Goal: Task Accomplishment & Management: Use online tool/utility

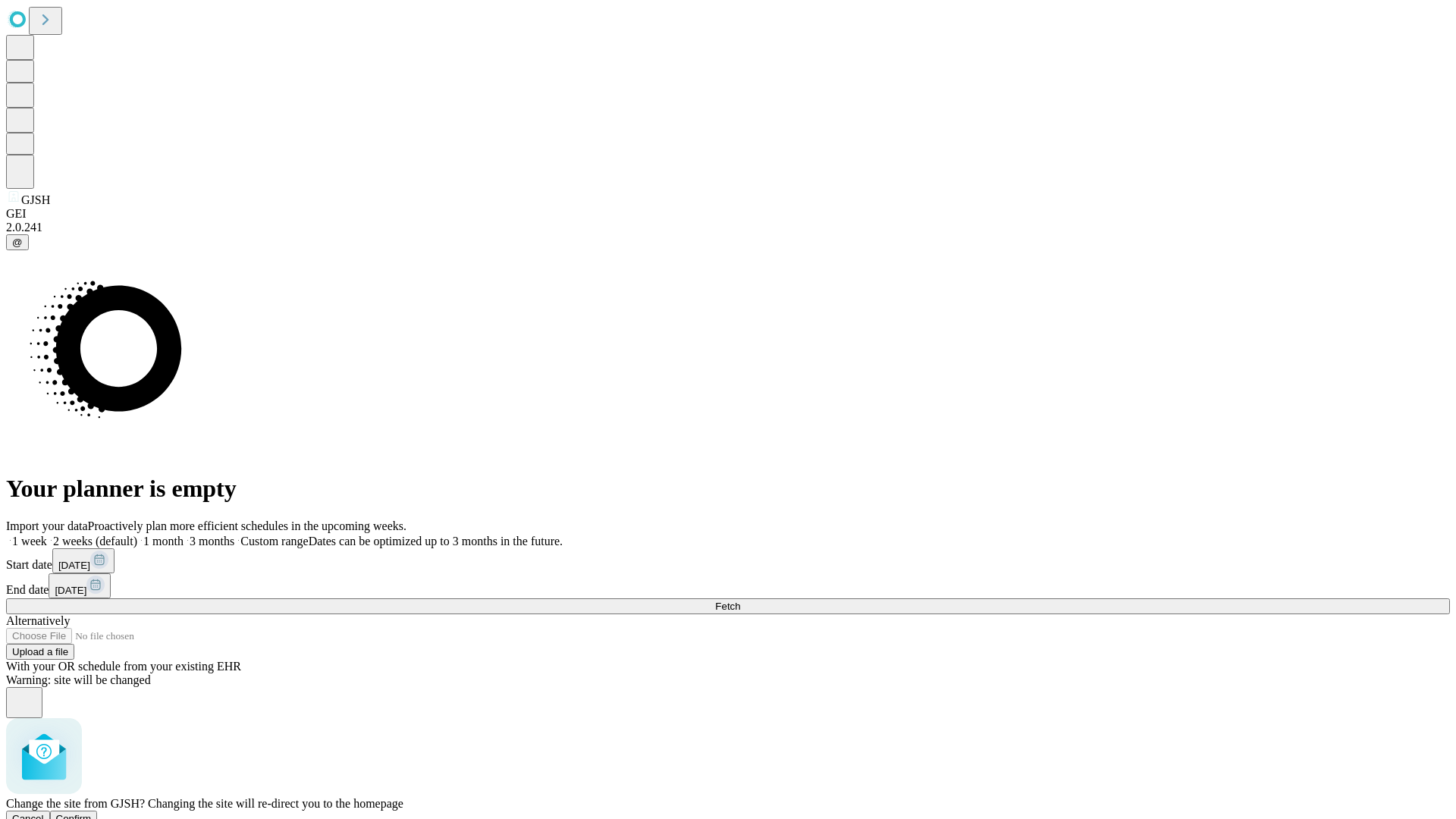
click at [91, 813] on span "Confirm" at bounding box center [74, 819] width 36 height 12
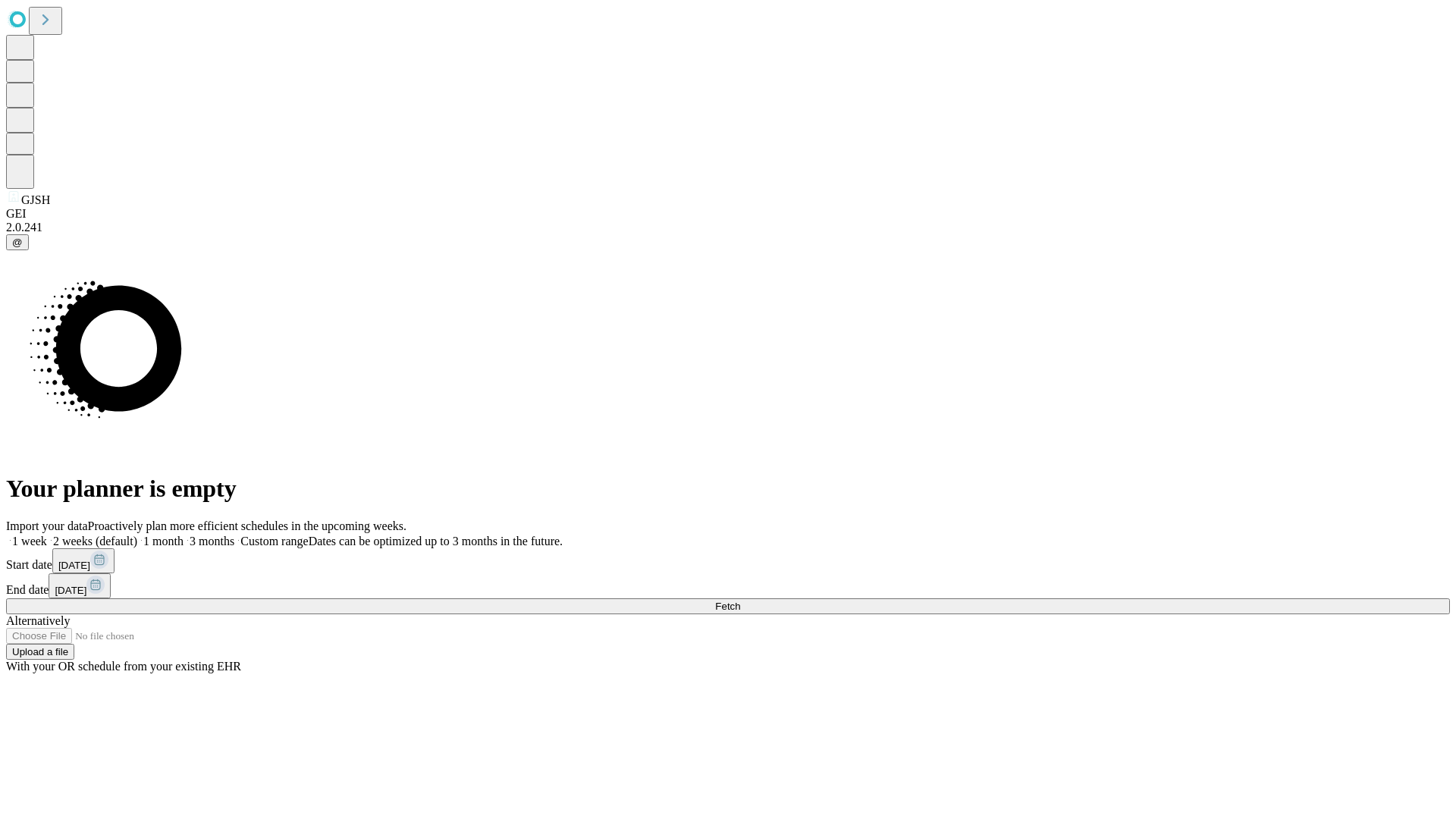
click at [47, 535] on label "1 week" at bounding box center [26, 542] width 41 height 13
click at [740, 601] on span "Fetch" at bounding box center [728, 606] width 25 height 12
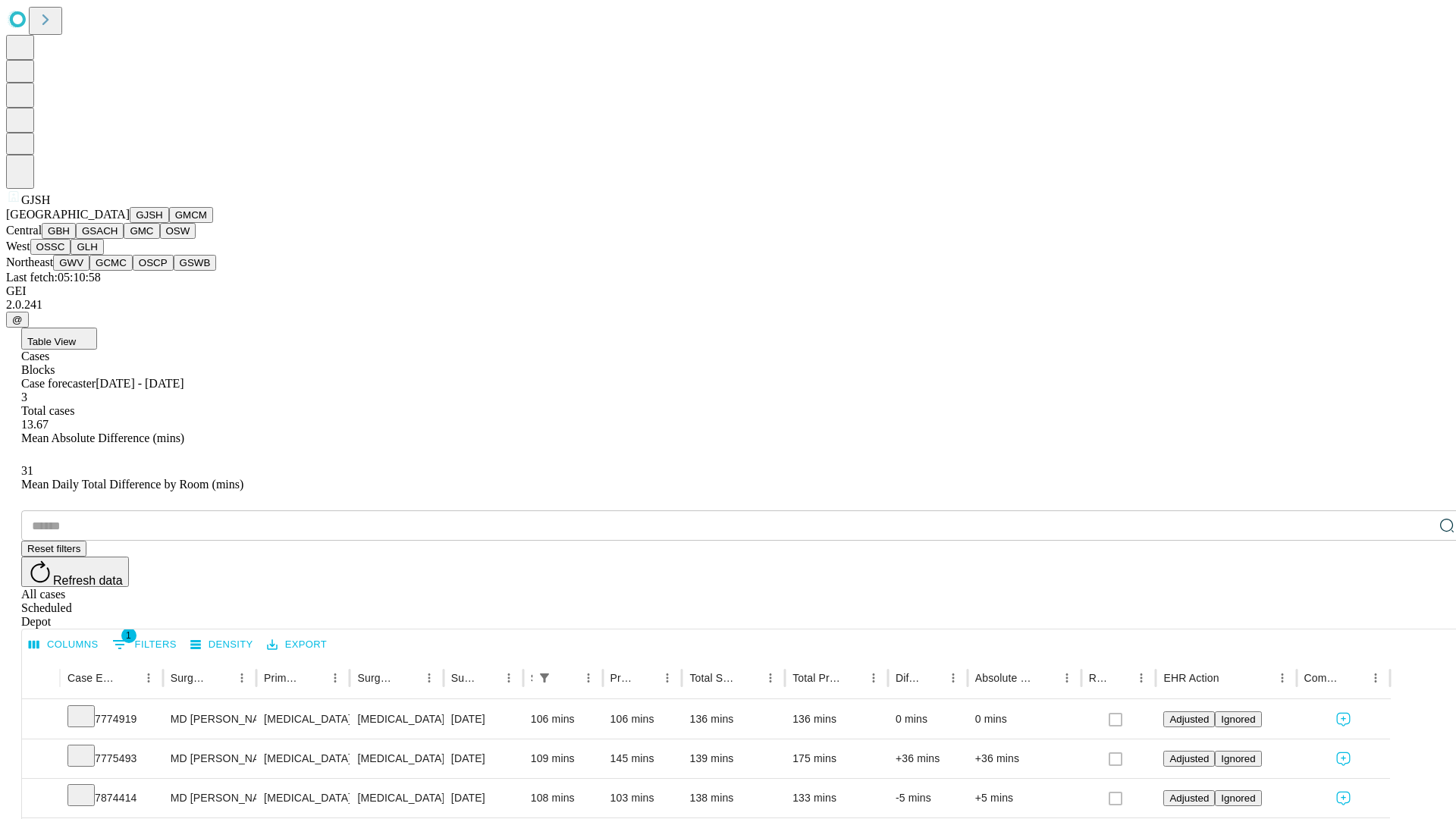
click at [169, 223] on button "GMCM" at bounding box center [191, 214] width 44 height 16
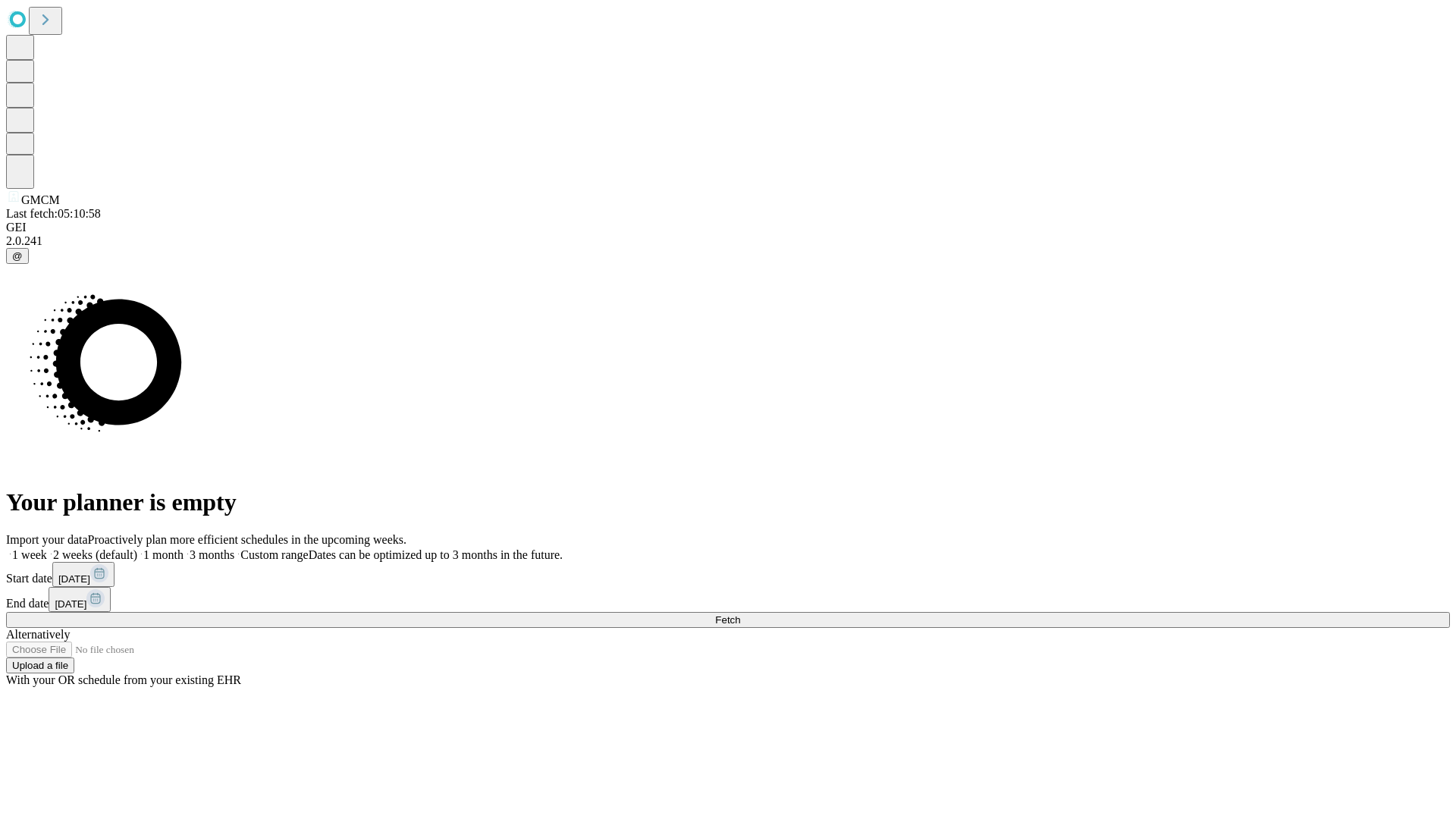
click at [47, 548] on label "1 week" at bounding box center [26, 555] width 41 height 13
click at [740, 615] on span "Fetch" at bounding box center [728, 620] width 25 height 12
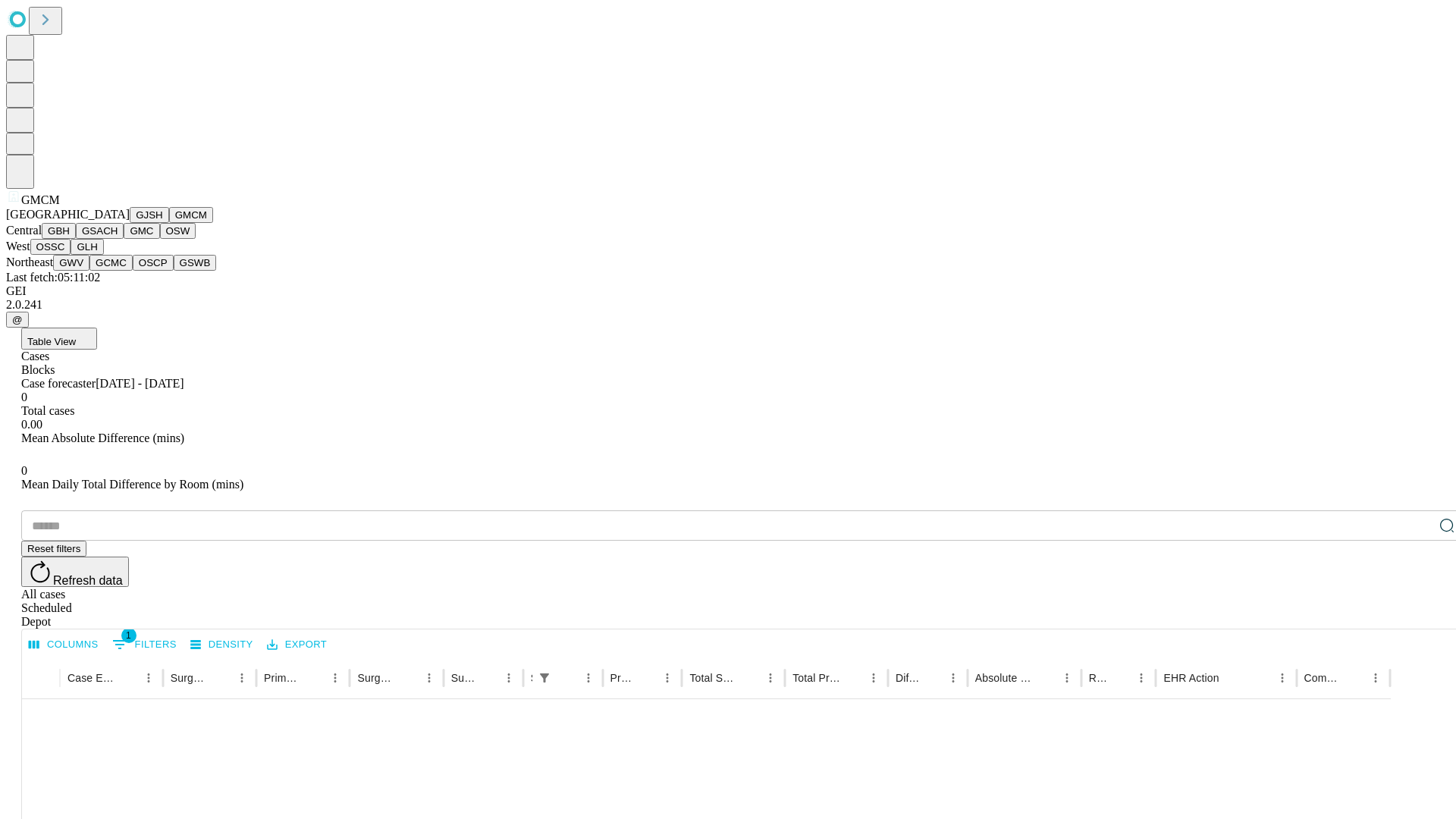
click at [76, 239] on button "GBH" at bounding box center [58, 230] width 34 height 16
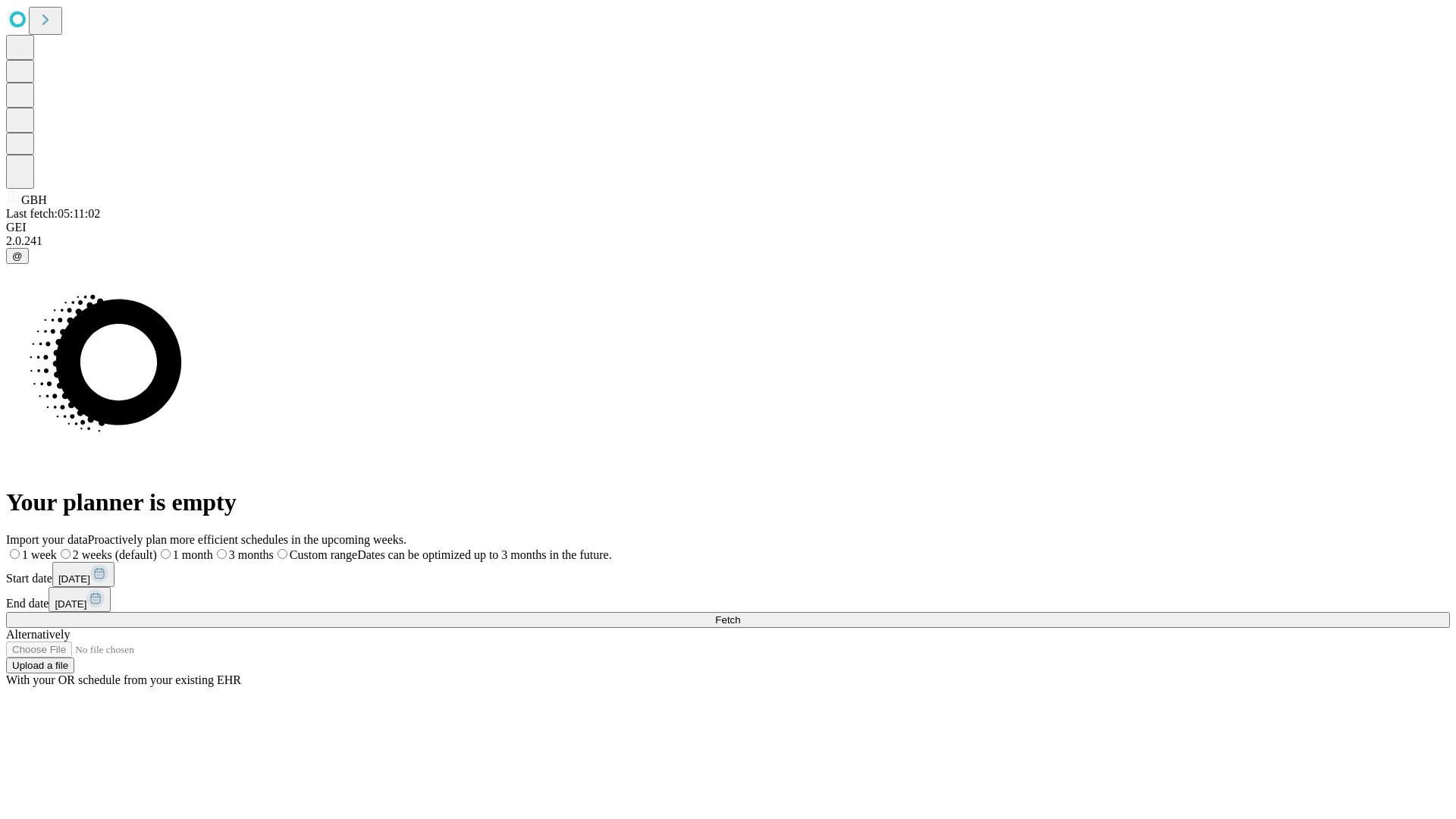
click at [56, 548] on label "1 week" at bounding box center [31, 555] width 51 height 13
click at [740, 615] on span "Fetch" at bounding box center [728, 620] width 25 height 12
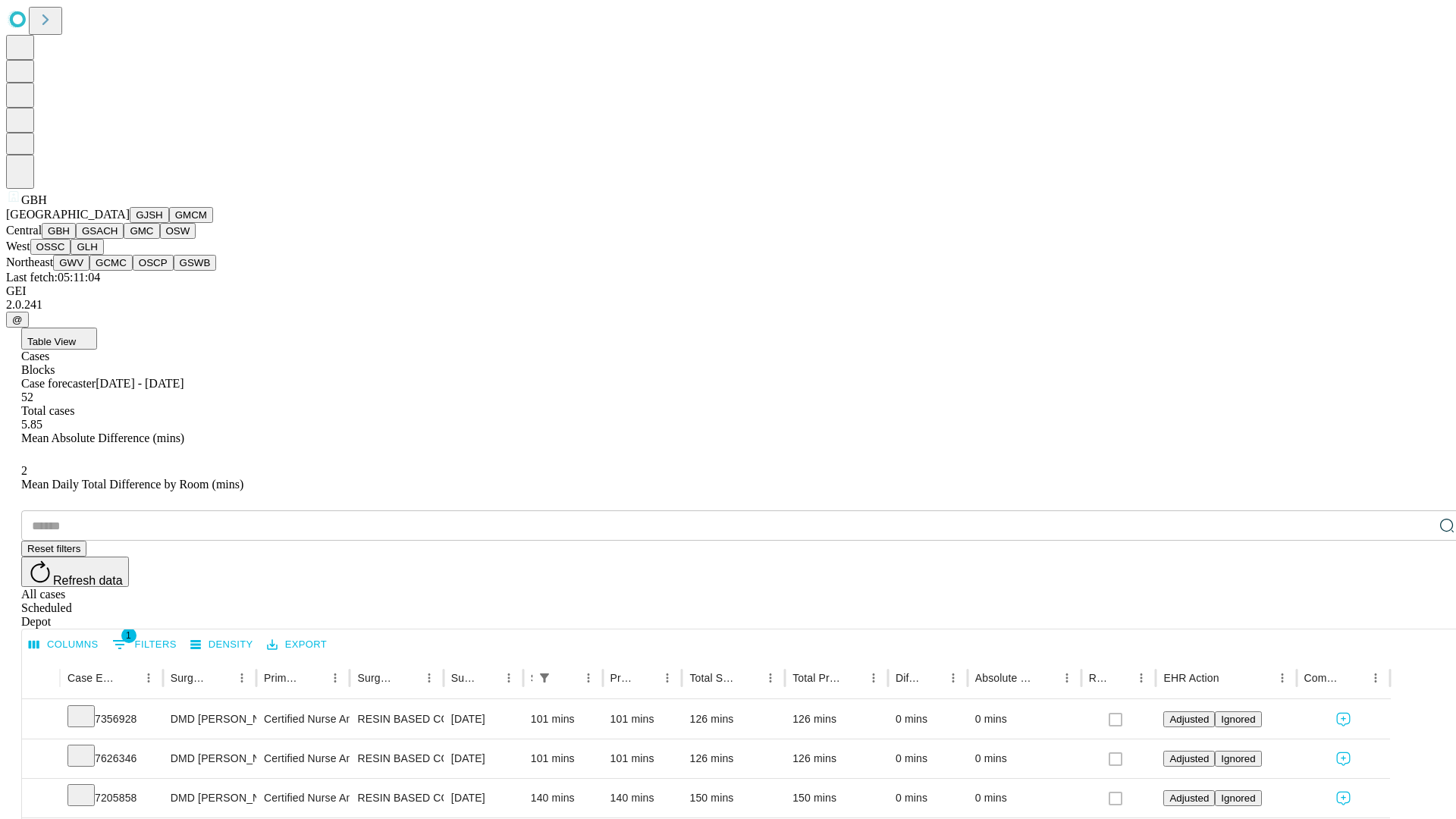
click at [118, 239] on button "GSACH" at bounding box center [100, 230] width 48 height 16
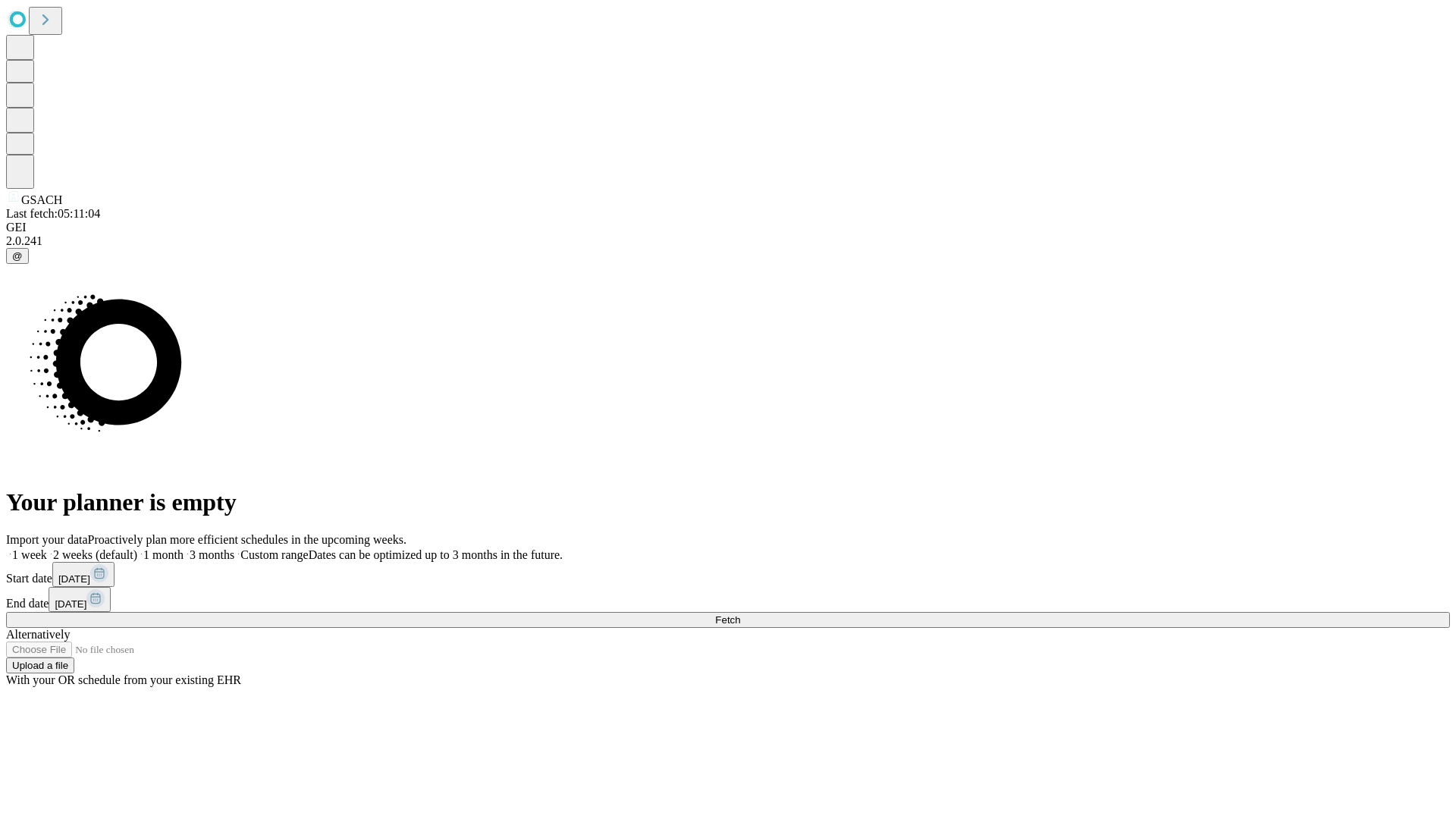
click at [47, 548] on label "1 week" at bounding box center [26, 555] width 41 height 13
click at [740, 615] on span "Fetch" at bounding box center [728, 620] width 25 height 12
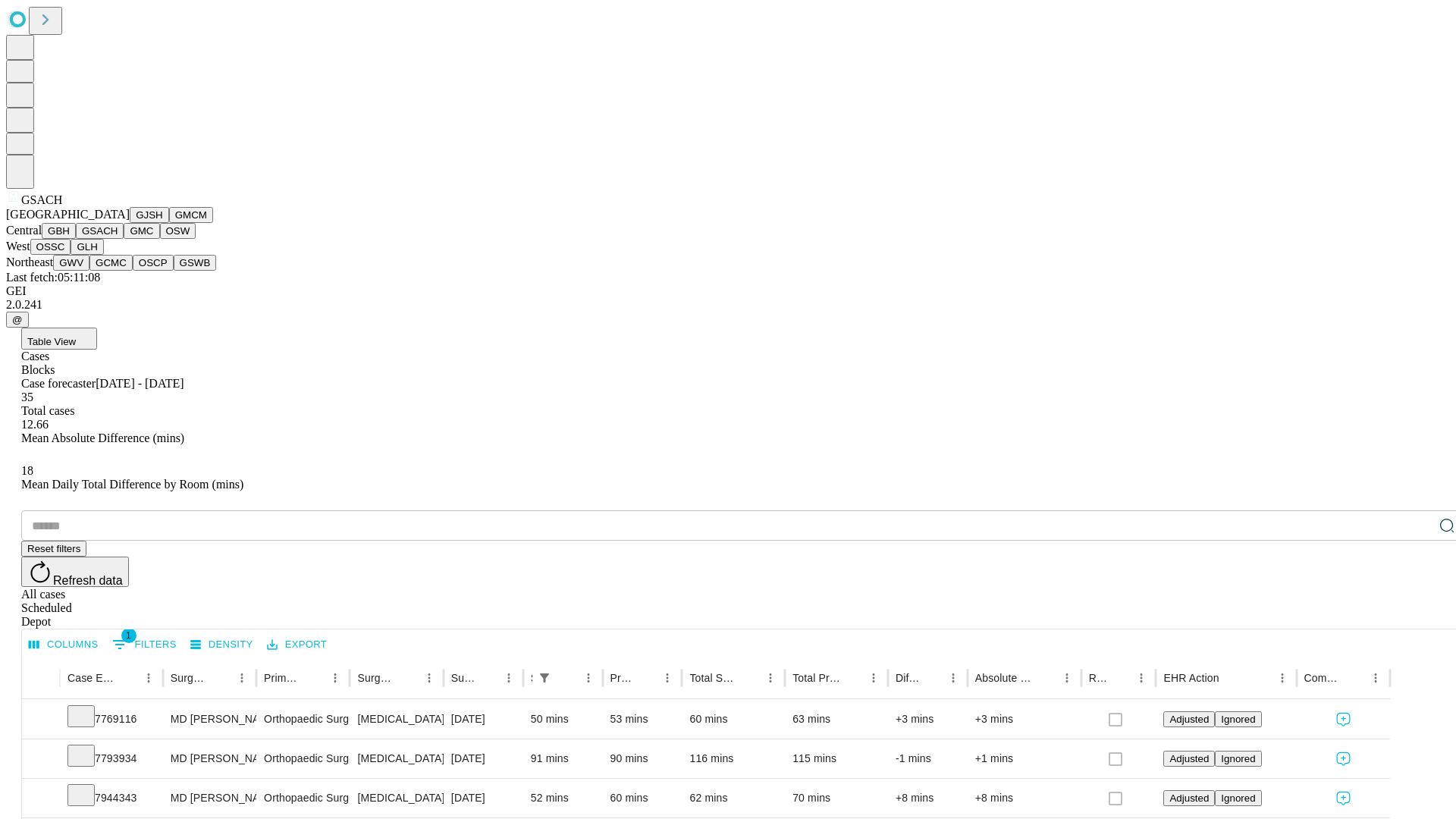
click at [124, 239] on button "GMC" at bounding box center [141, 230] width 36 height 16
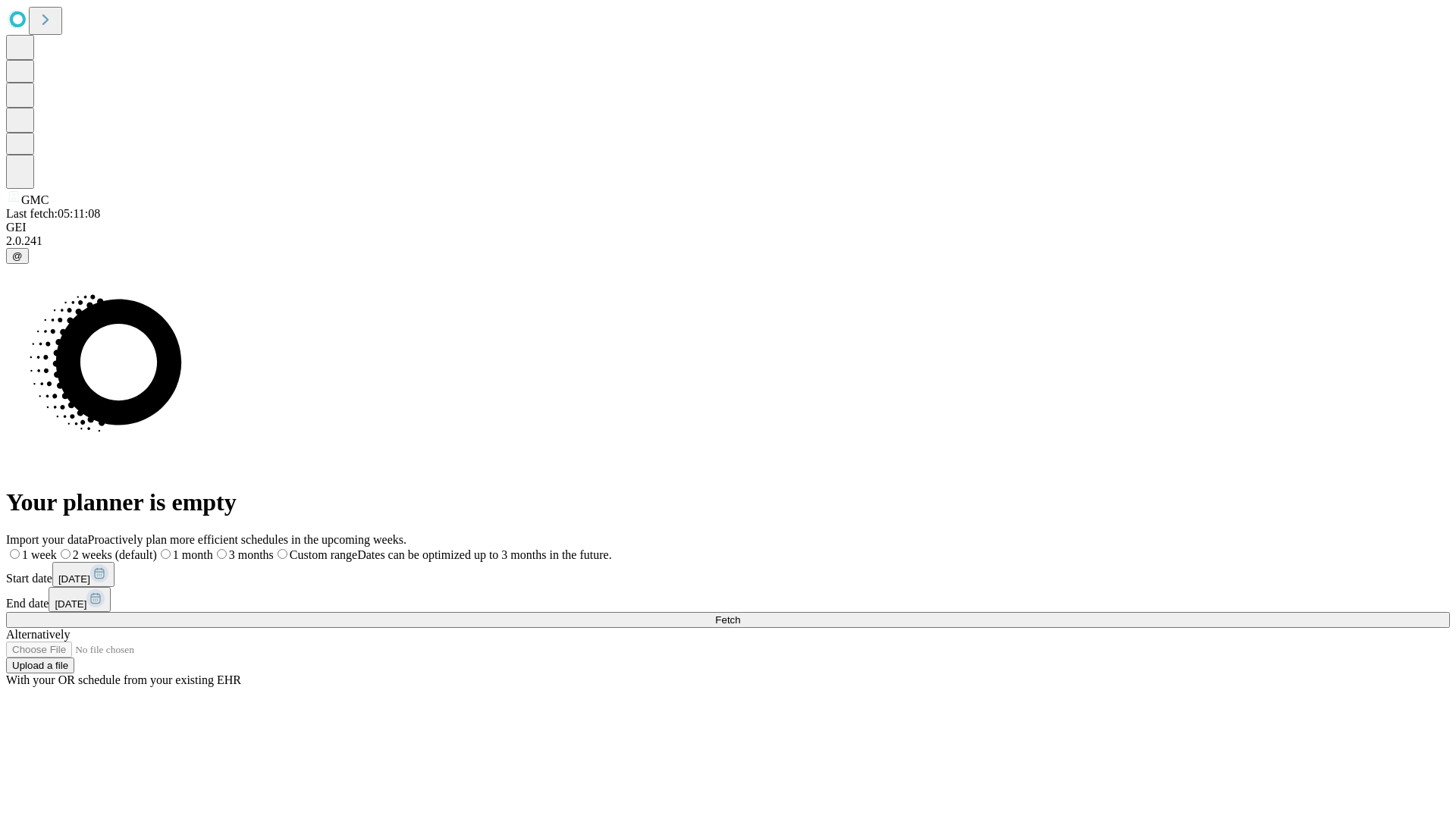
click at [56, 548] on label "1 week" at bounding box center [31, 555] width 51 height 13
click at [740, 615] on span "Fetch" at bounding box center [728, 620] width 25 height 12
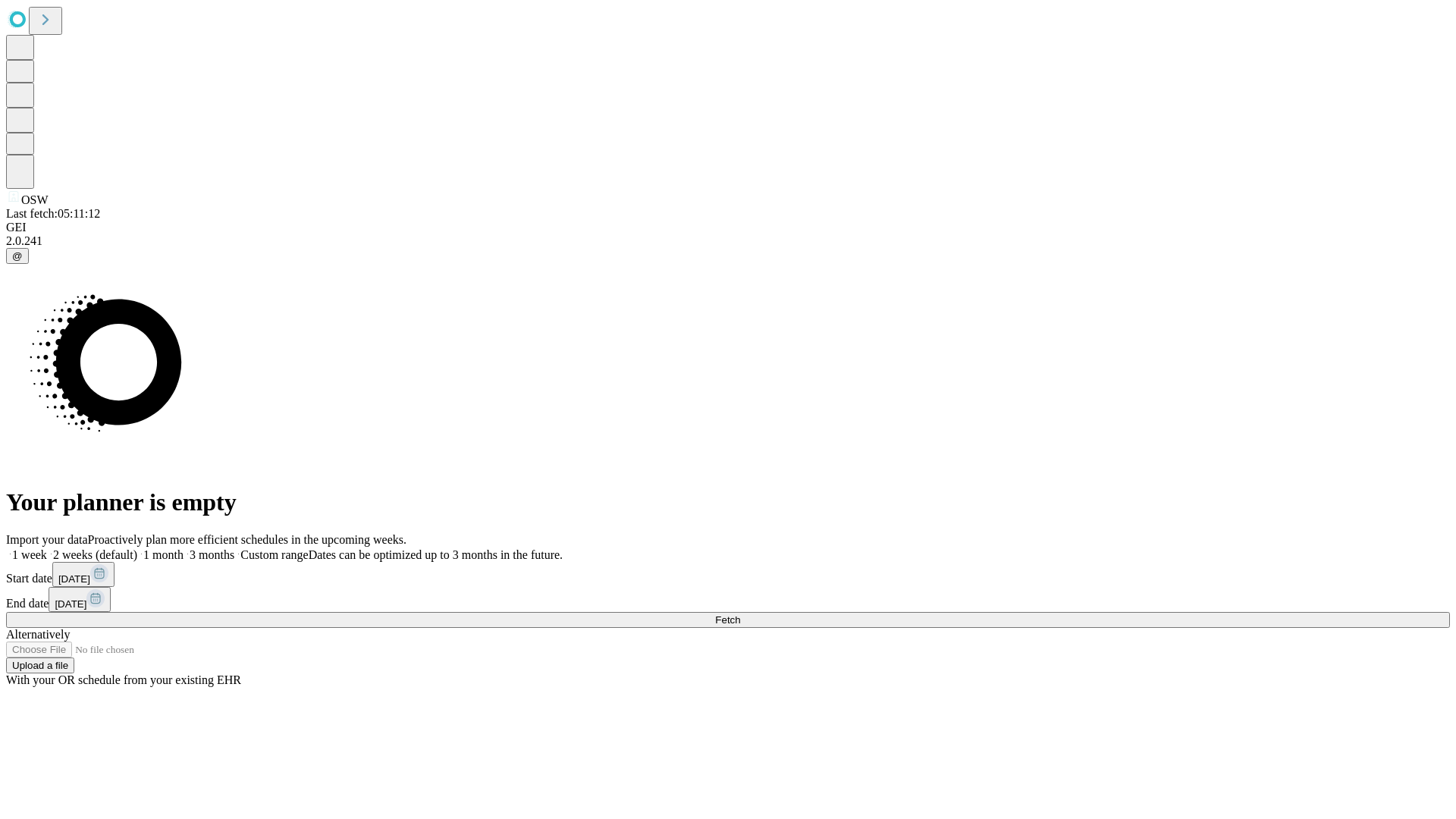
click at [47, 548] on label "1 week" at bounding box center [26, 555] width 41 height 13
click at [740, 615] on span "Fetch" at bounding box center [728, 620] width 25 height 12
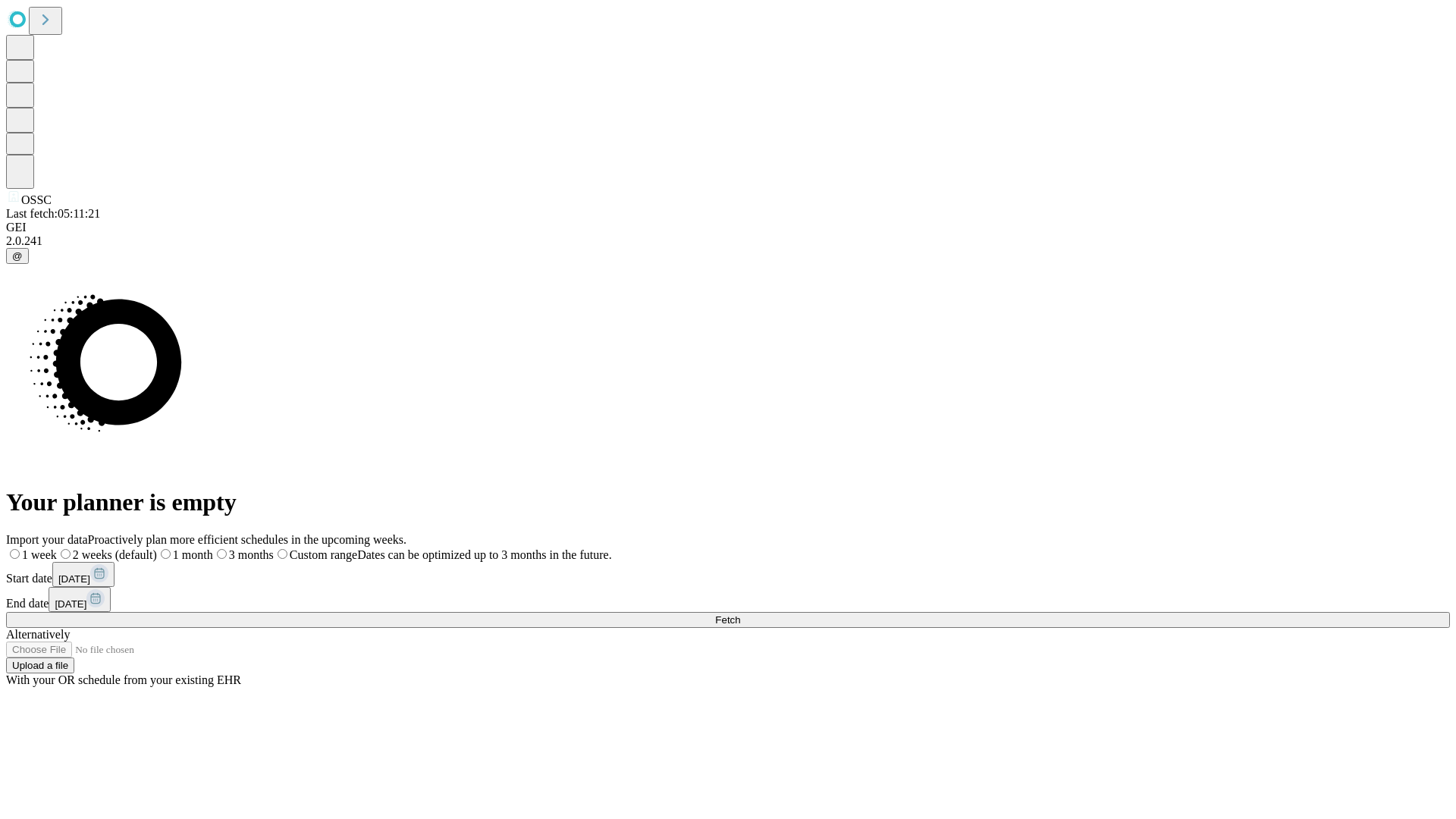
click at [56, 548] on label "1 week" at bounding box center [31, 555] width 51 height 13
click at [740, 615] on span "Fetch" at bounding box center [728, 620] width 25 height 12
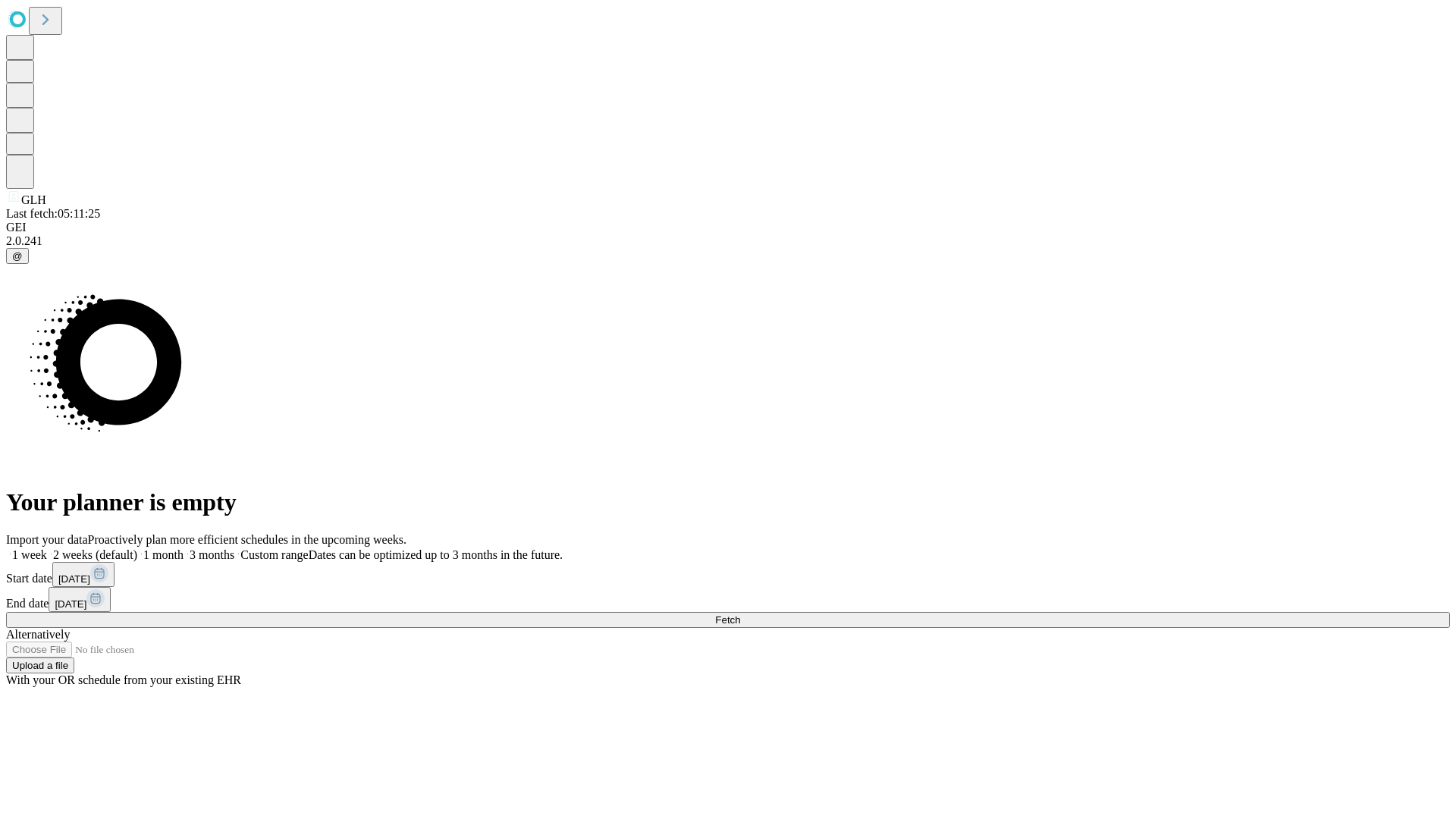
click at [47, 548] on label "1 week" at bounding box center [26, 555] width 41 height 13
click at [740, 615] on span "Fetch" at bounding box center [728, 620] width 25 height 12
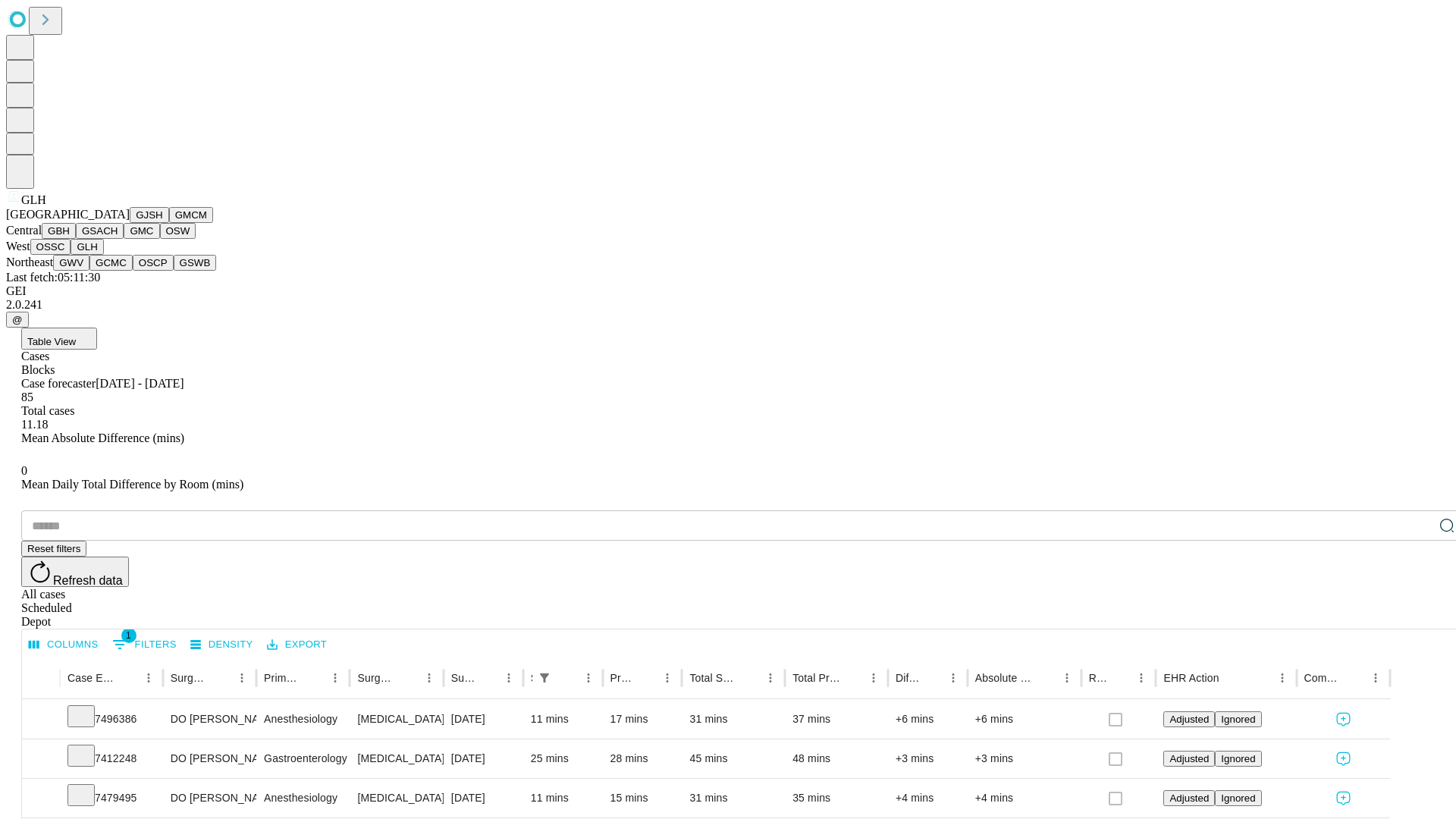
click at [90, 271] on button "GWV" at bounding box center [71, 262] width 37 height 16
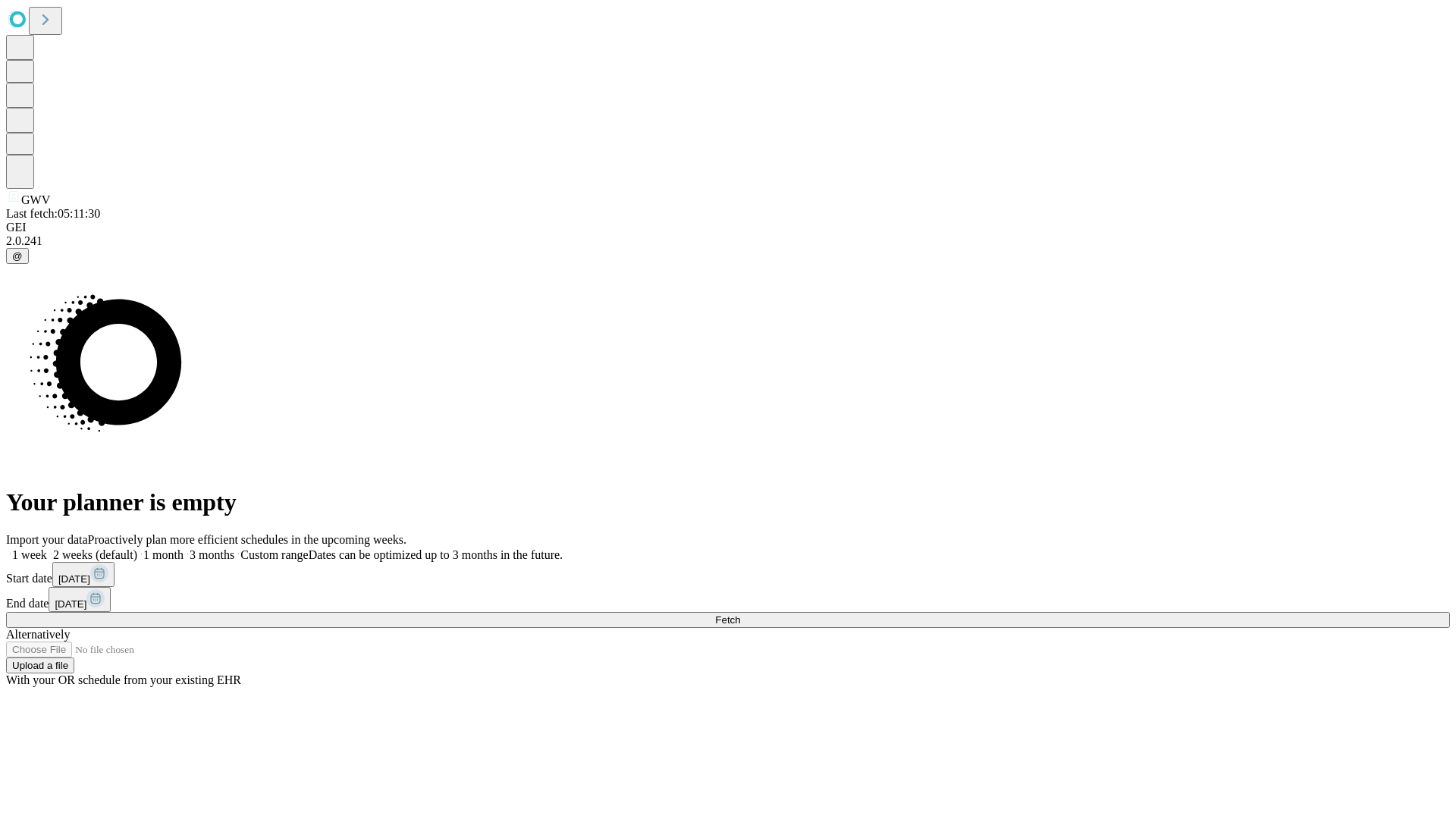
click at [47, 548] on label "1 week" at bounding box center [26, 555] width 41 height 13
click at [740, 615] on span "Fetch" at bounding box center [728, 620] width 25 height 12
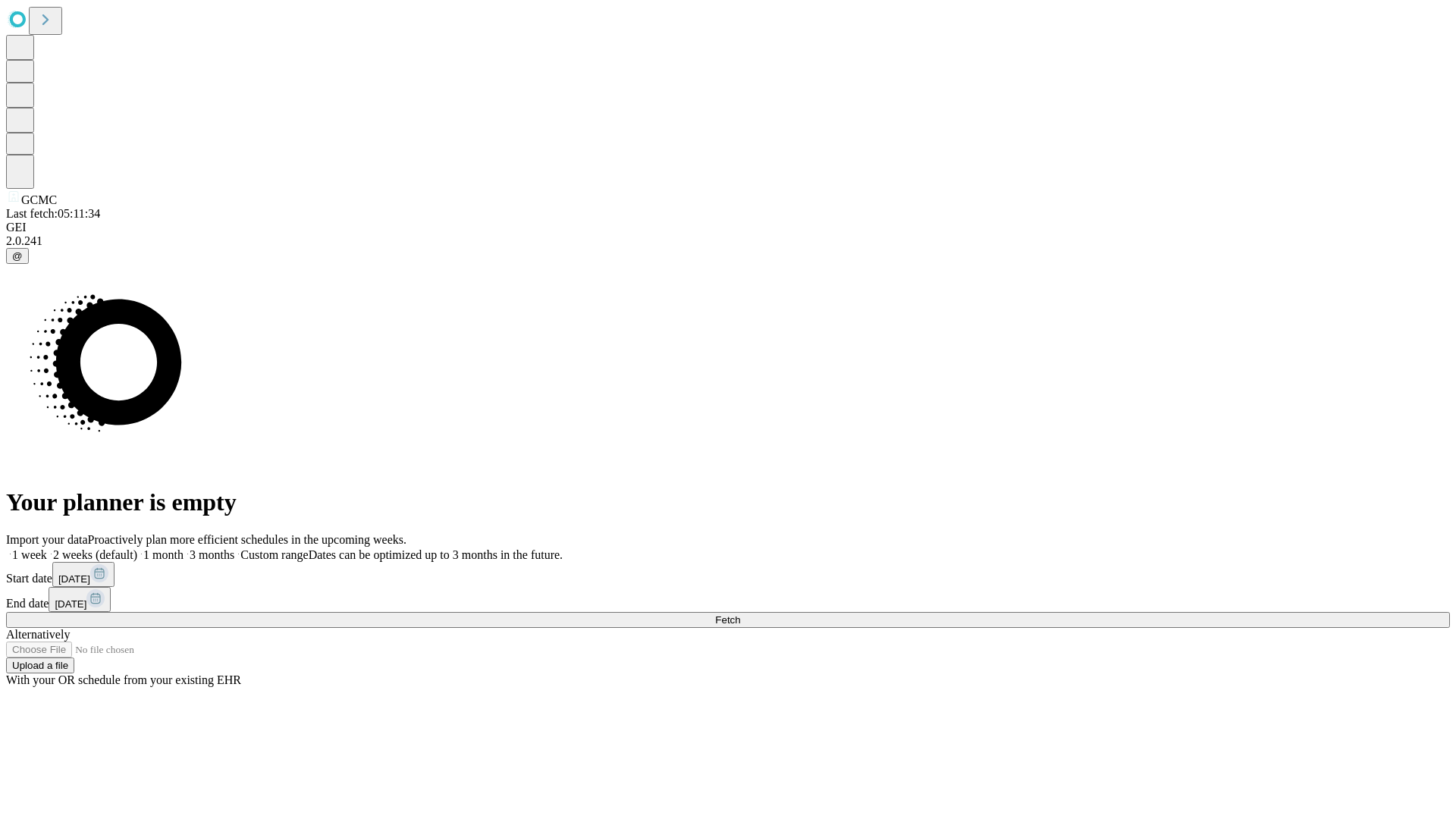
click at [47, 548] on label "1 week" at bounding box center [26, 555] width 41 height 13
click at [740, 615] on span "Fetch" at bounding box center [728, 620] width 25 height 12
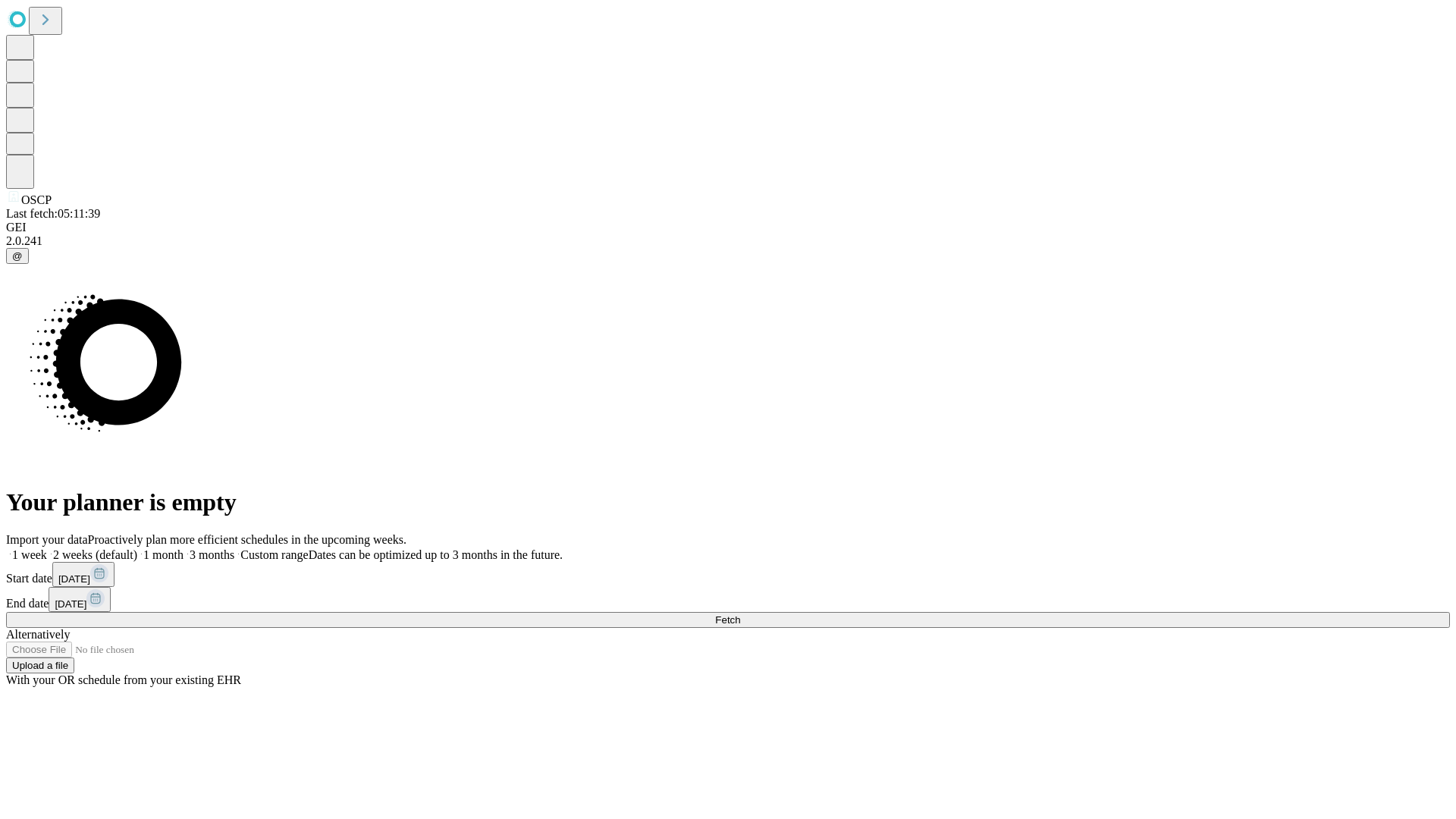
click at [740, 615] on span "Fetch" at bounding box center [728, 620] width 25 height 12
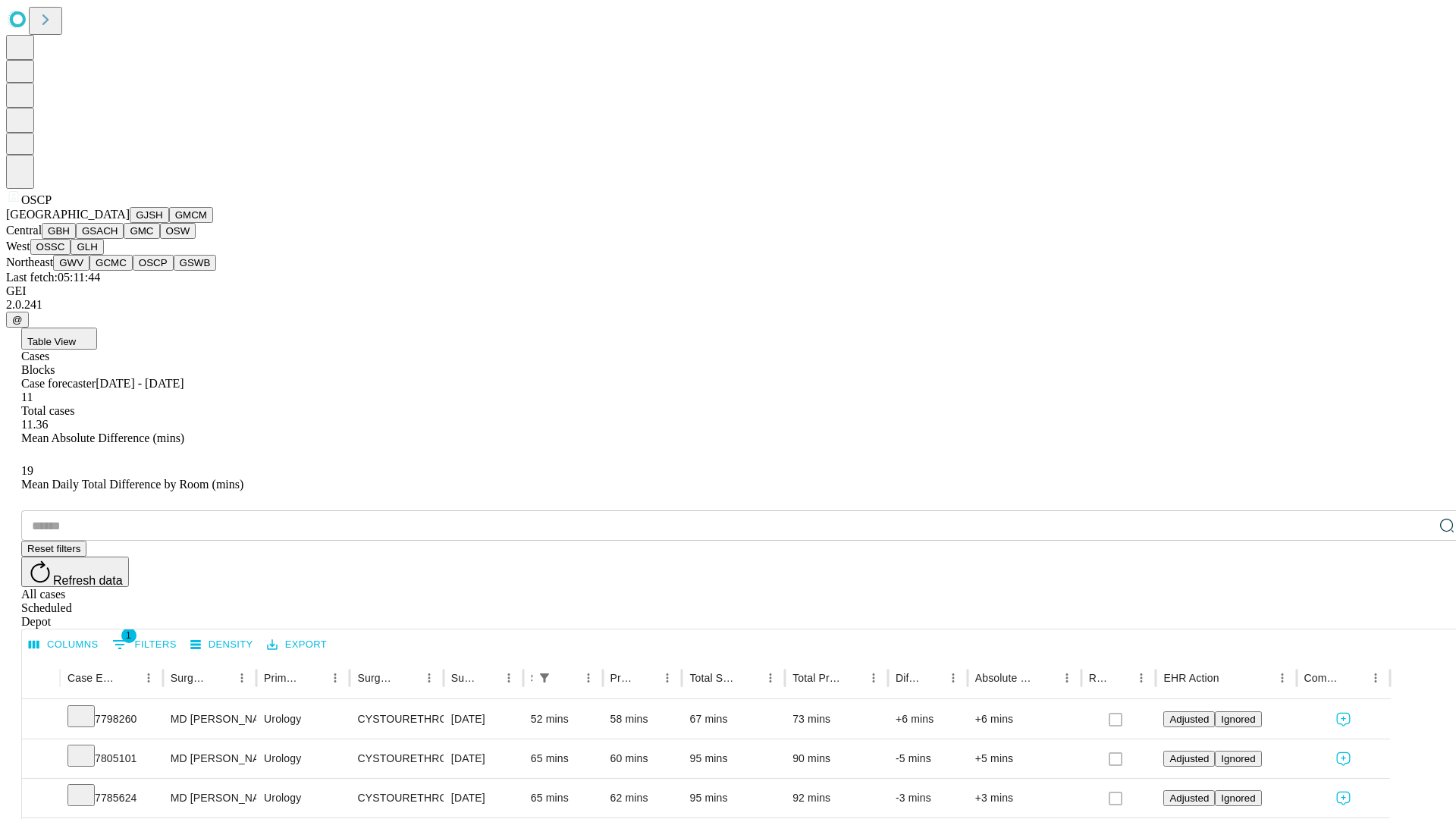
click at [174, 271] on button "GSWB" at bounding box center [195, 262] width 43 height 16
